Goal: Use online tool/utility: Utilize a website feature to perform a specific function

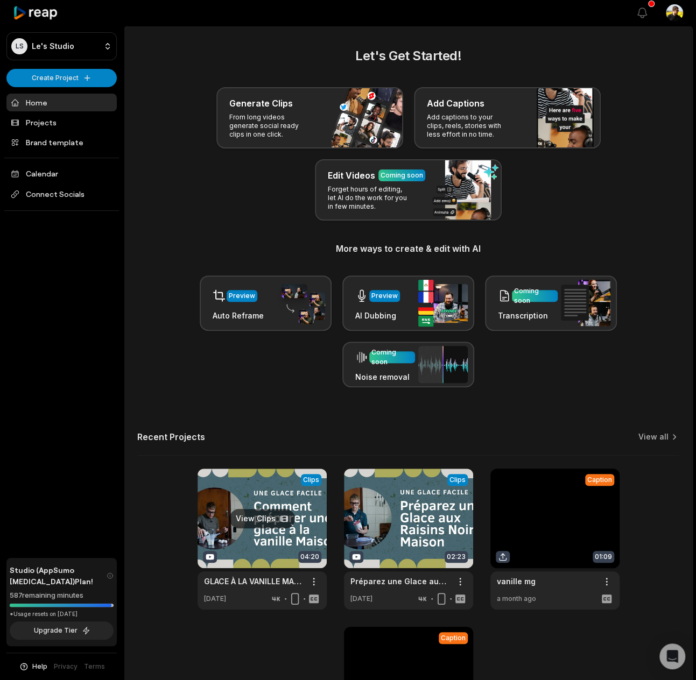
click at [256, 490] on link at bounding box center [262, 539] width 129 height 141
click at [396, 512] on link at bounding box center [407, 539] width 129 height 141
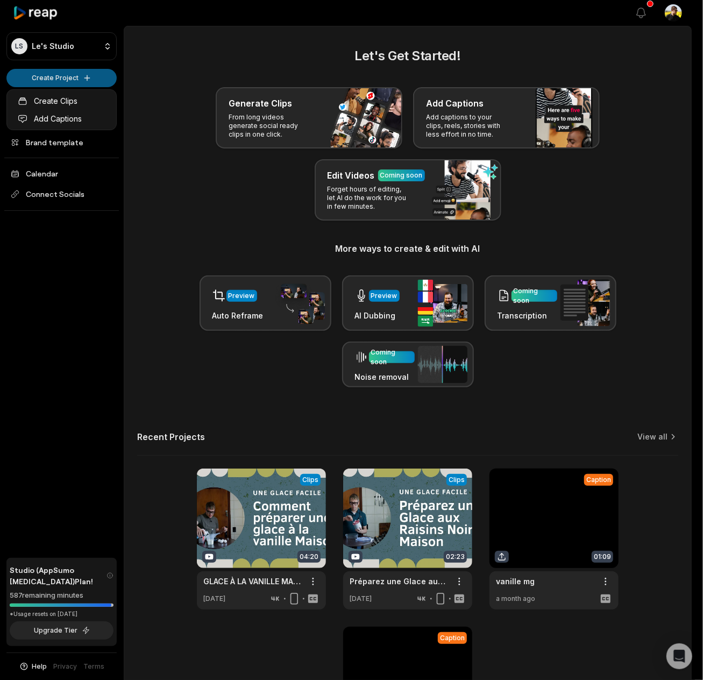
click at [67, 81] on html "LS Le's Studio Create Project Home Projects Brand template Calendar Connect Soc…" at bounding box center [351, 340] width 703 height 680
click at [63, 95] on link "Create Clips" at bounding box center [61, 101] width 105 height 18
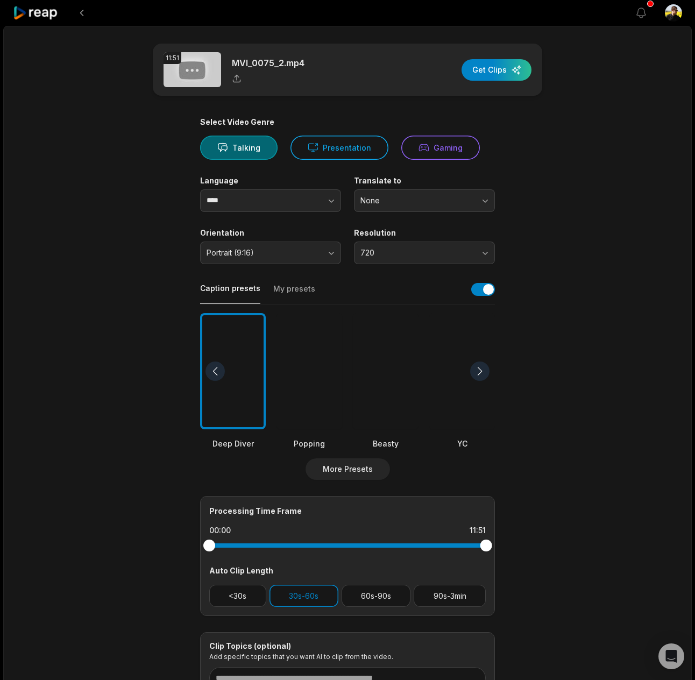
click at [295, 281] on div "Caption presets My presets" at bounding box center [347, 292] width 295 height 24
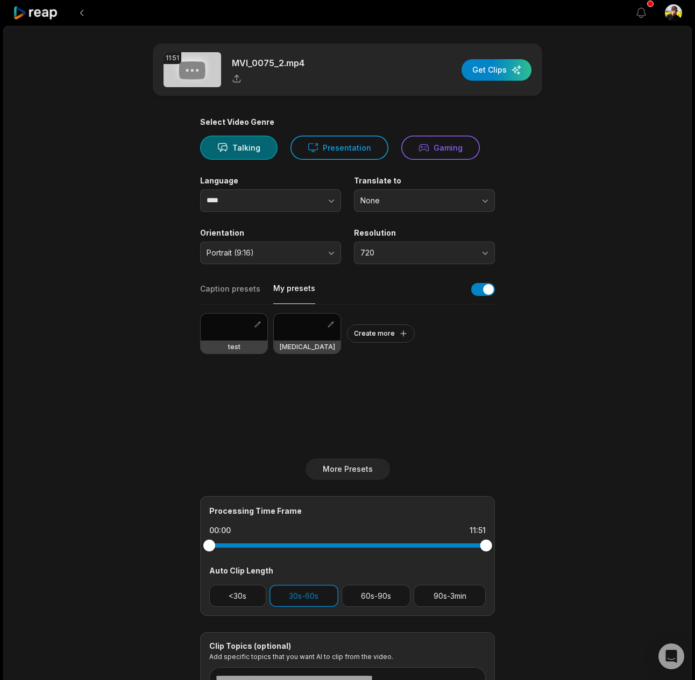
click at [291, 301] on button "My presets" at bounding box center [294, 293] width 42 height 21
click at [217, 332] on div at bounding box center [234, 327] width 67 height 27
click at [380, 256] on span "720" at bounding box center [417, 253] width 113 height 10
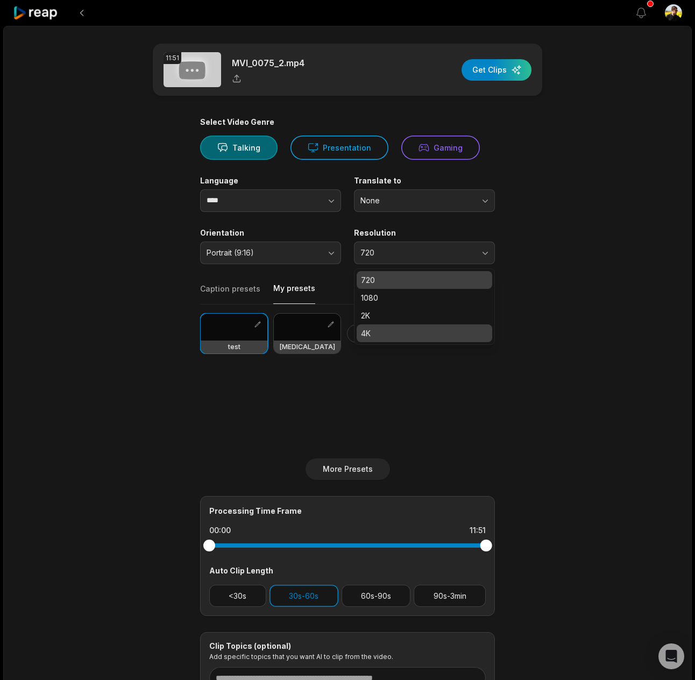
click at [374, 329] on p "4K" at bounding box center [424, 333] width 127 height 11
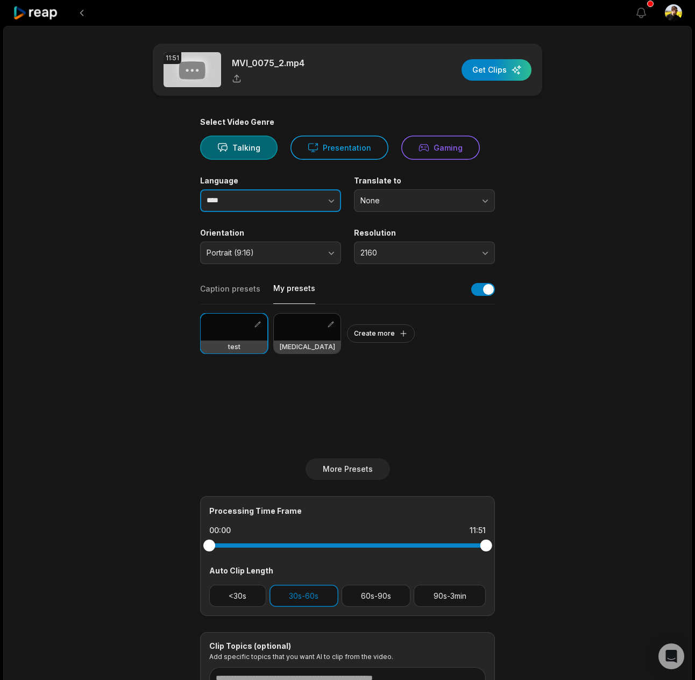
click at [253, 201] on input "****" at bounding box center [270, 200] width 141 height 23
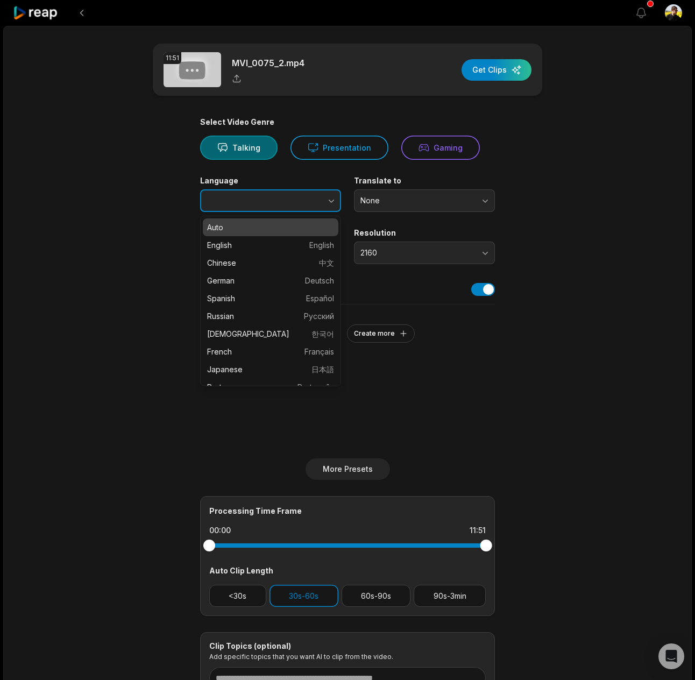
click at [328, 195] on icon "button" at bounding box center [331, 200] width 11 height 11
type input "******"
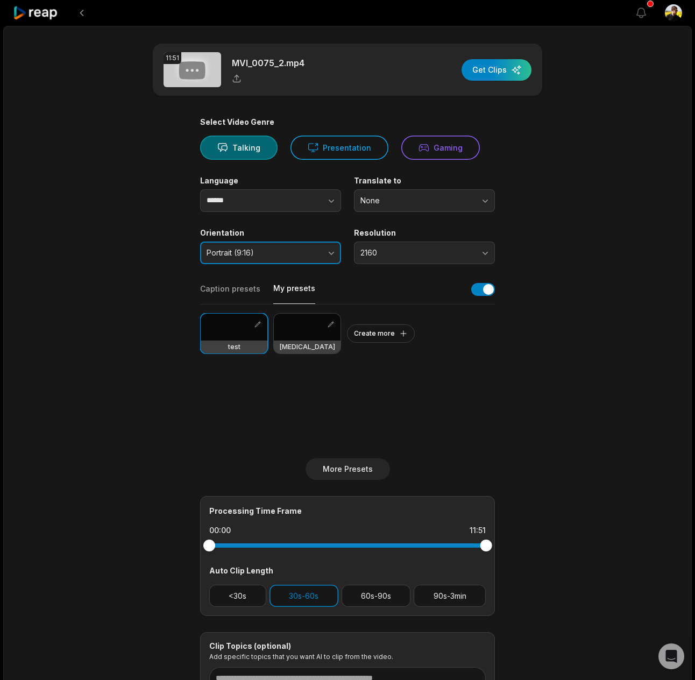
click at [269, 256] on span "Portrait (9:16)" at bounding box center [263, 253] width 113 height 10
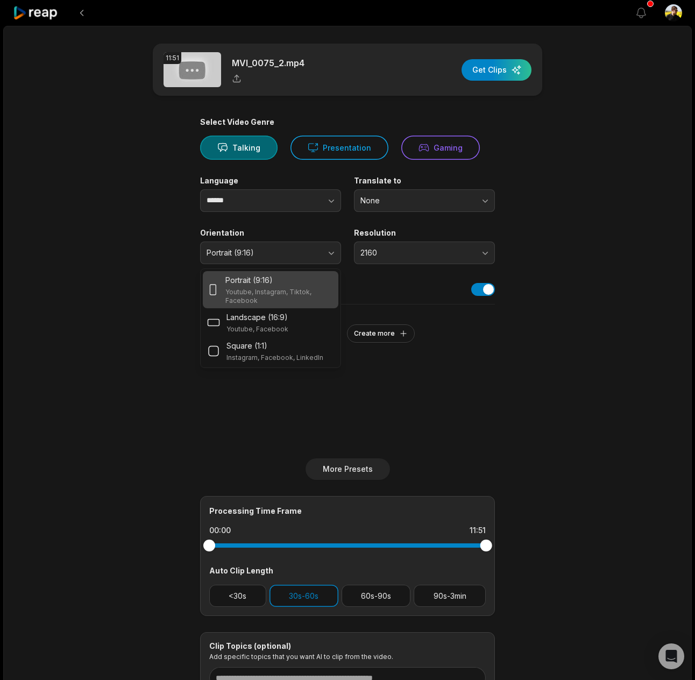
click at [584, 208] on main "11:51 MVI_0075_2.mp4 Get Clips Select Video Genre Talking Presentation Gaming L…" at bounding box center [347, 371] width 521 height 654
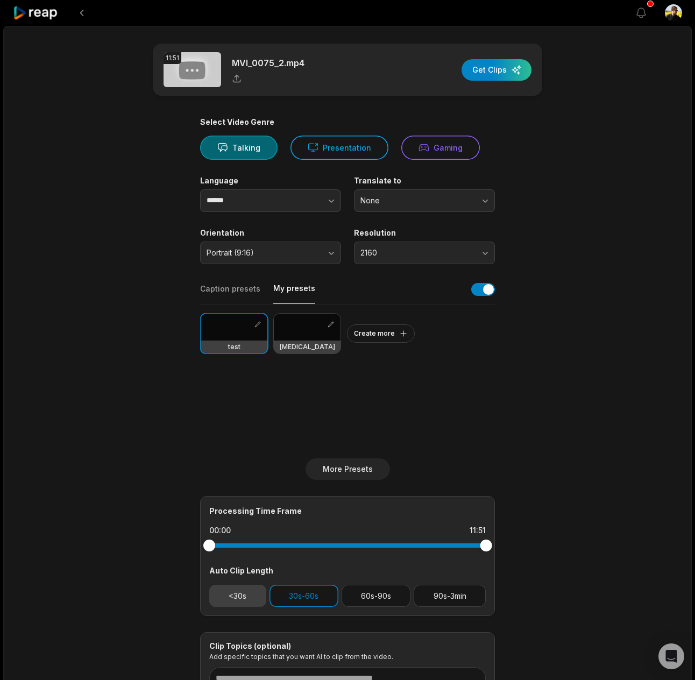
click at [254, 604] on button "<30s" at bounding box center [237, 596] width 57 height 22
click at [374, 596] on button "60s-90s" at bounding box center [376, 596] width 69 height 22
click at [440, 604] on button "90s-3min" at bounding box center [450, 596] width 72 height 22
click at [514, 68] on div "button" at bounding box center [497, 70] width 70 height 22
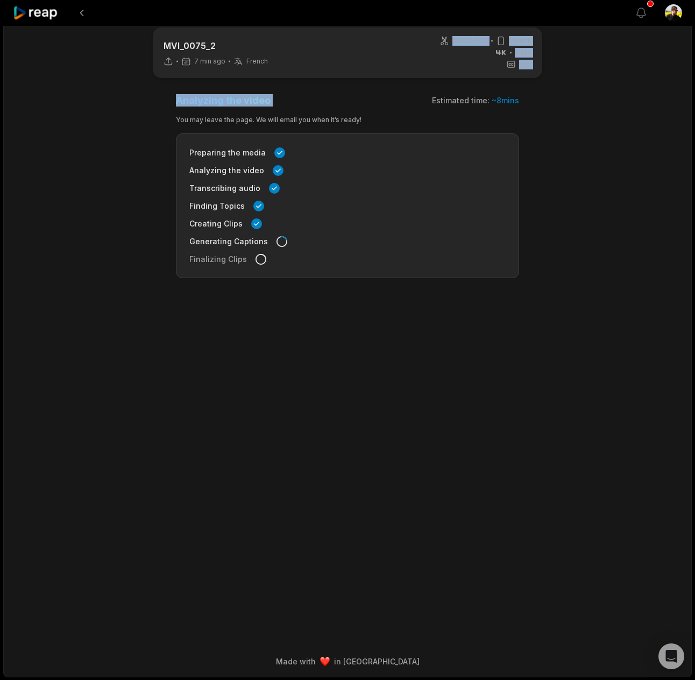
scroll to position [5, 0]
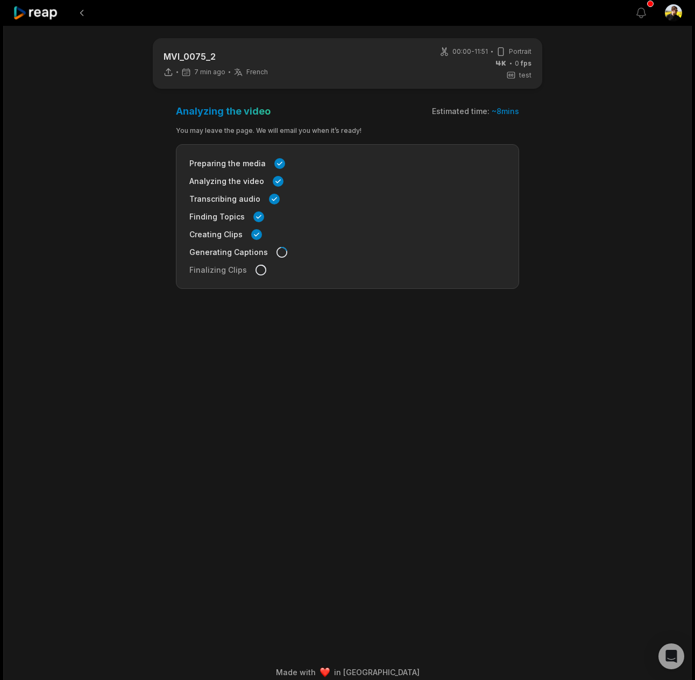
drag, startPoint x: 369, startPoint y: 78, endPoint x: 463, endPoint y: 106, distance: 98.8
click at [427, 89] on div "MVI_0075_2 7 min ago French fr 00:00 - 11:51 Portrait 0 fps test" at bounding box center [348, 63] width 390 height 51
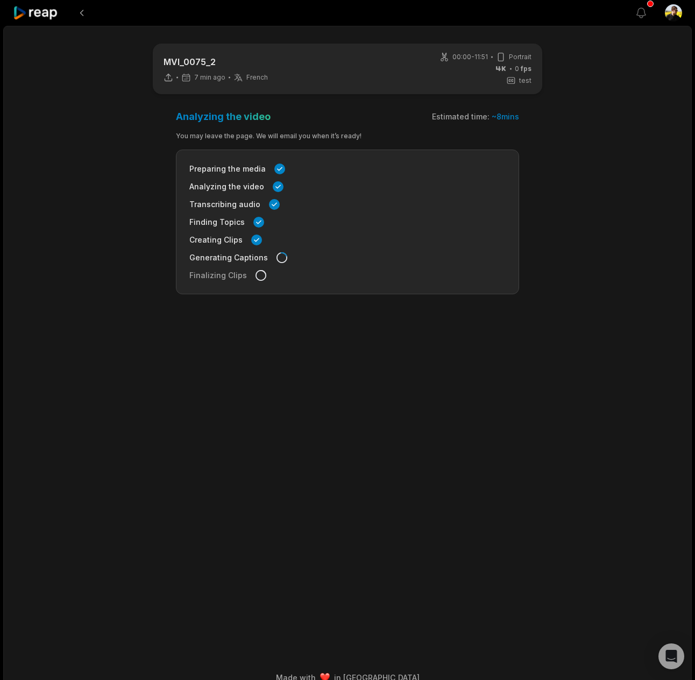
drag, startPoint x: 579, startPoint y: 104, endPoint x: 587, endPoint y: 140, distance: 37.5
click at [595, 108] on main "MVI_0075_2 7 min ago French fr 00:00 - 11:51 Portrait 0 fps test Analyzing the …" at bounding box center [347, 330] width 521 height 572
